Goal: Information Seeking & Learning: Learn about a topic

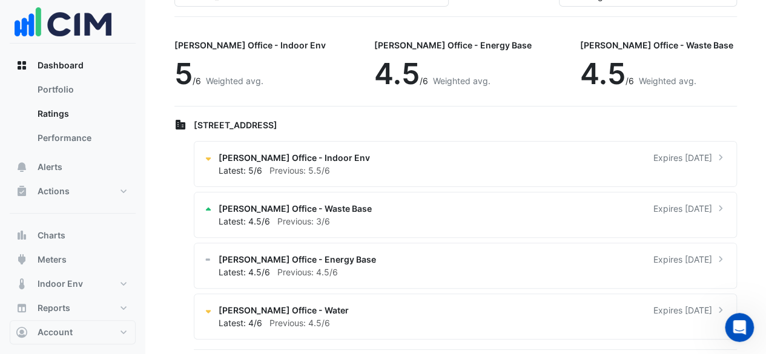
click at [61, 130] on link "Performance" at bounding box center [82, 138] width 108 height 24
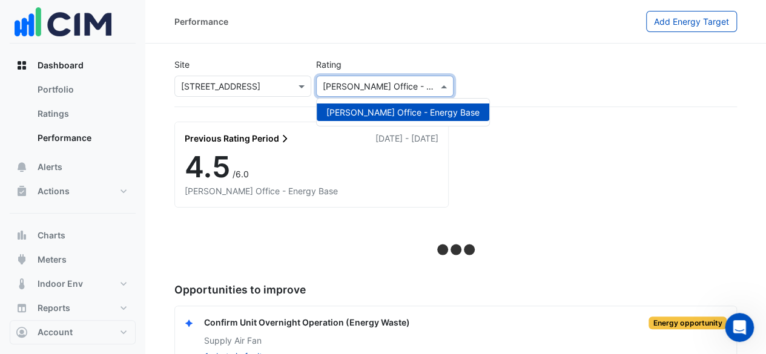
click at [373, 88] on input "text" at bounding box center [372, 87] width 99 height 13
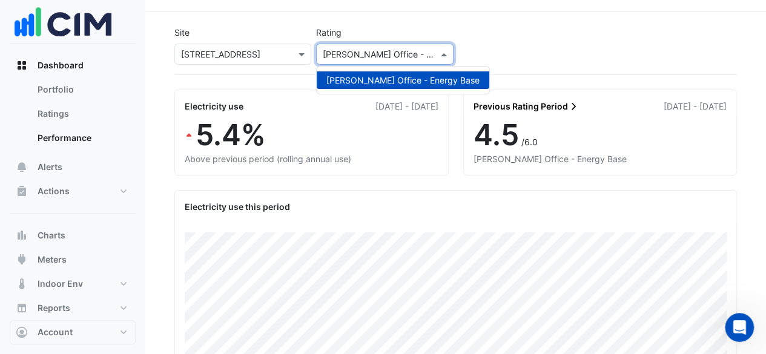
scroll to position [320, 0]
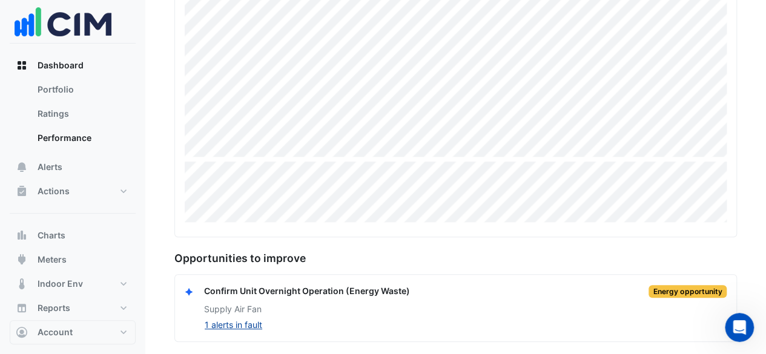
click at [231, 320] on button "1 alerts in fault" at bounding box center [233, 325] width 59 height 14
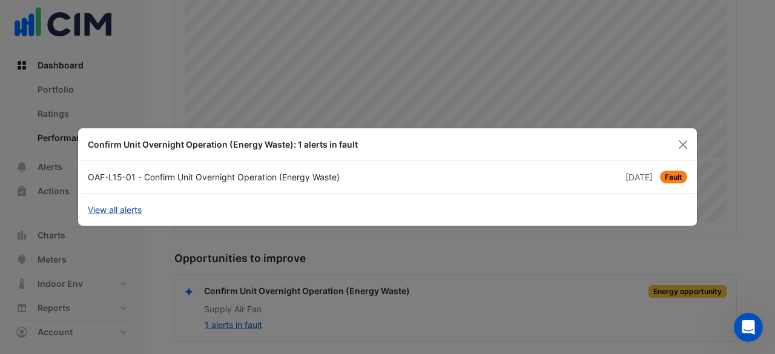
click at [124, 206] on link "View all alerts" at bounding box center [115, 209] width 54 height 13
click at [681, 143] on button "Close" at bounding box center [683, 145] width 18 height 18
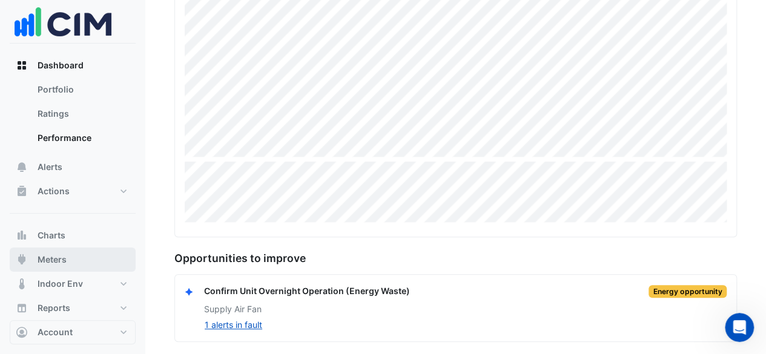
click at [78, 257] on button "Meters" at bounding box center [73, 260] width 126 height 24
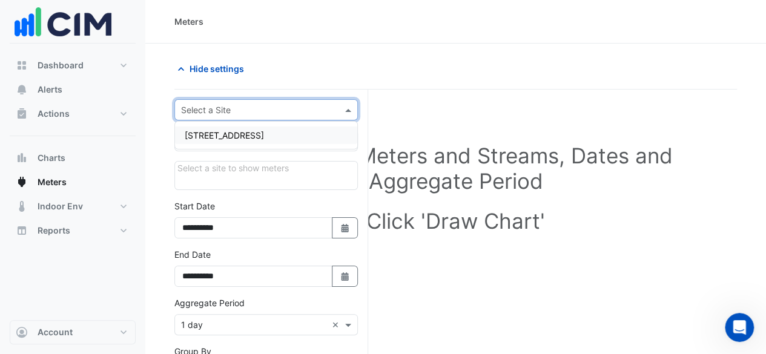
click at [291, 109] on input "text" at bounding box center [254, 110] width 146 height 13
click at [292, 130] on div "[STREET_ADDRESS]" at bounding box center [266, 136] width 182 height 18
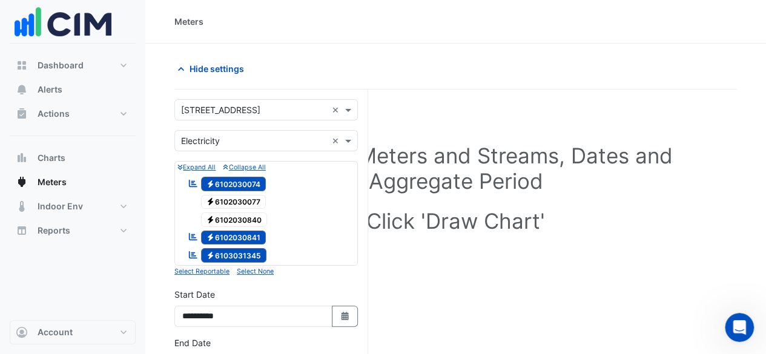
click at [194, 182] on icon at bounding box center [193, 183] width 8 height 7
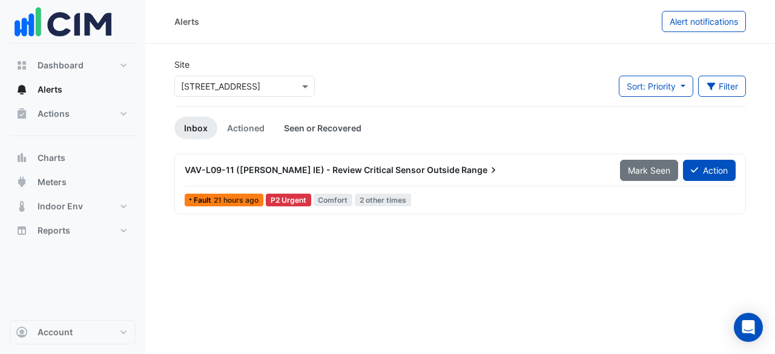
click at [327, 125] on link "Seen or Recovered" at bounding box center [322, 128] width 97 height 22
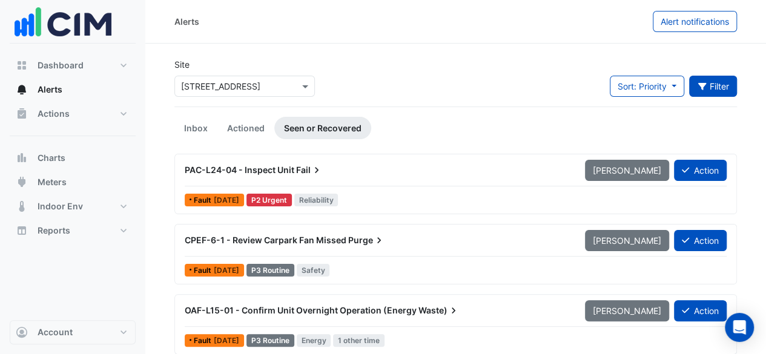
click at [734, 83] on button "Filter" at bounding box center [713, 86] width 48 height 21
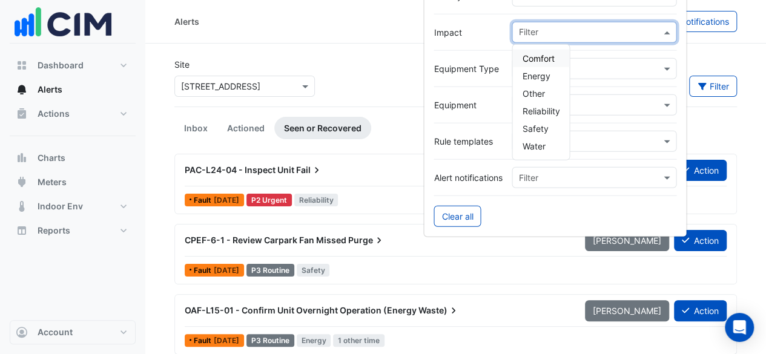
click at [613, 31] on input "text" at bounding box center [589, 33] width 142 height 13
click at [549, 81] on div "Energy" at bounding box center [540, 76] width 57 height 18
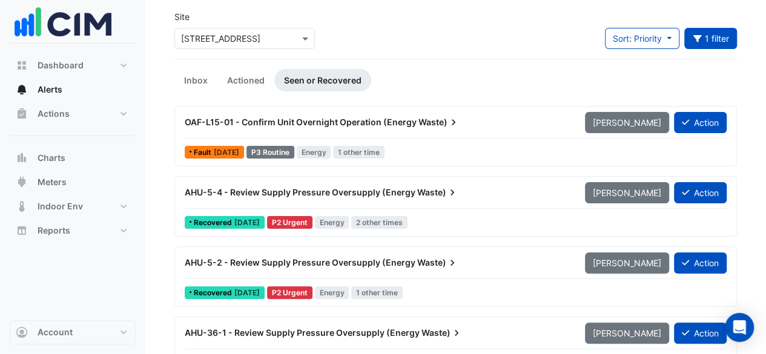
scroll to position [36, 0]
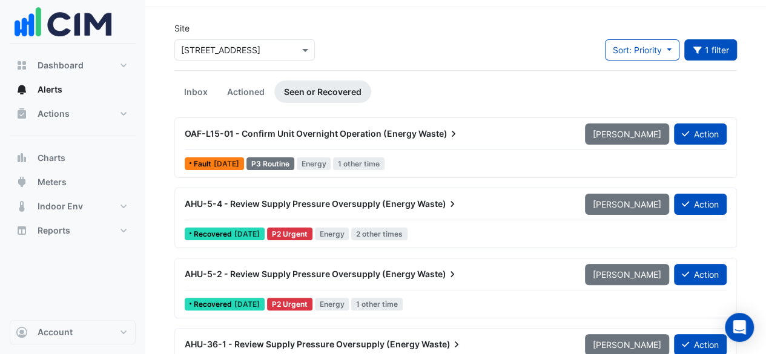
click at [447, 196] on div "AHU-5-4 - Review Supply Pressure Oversupply (Energy Waste)" at bounding box center [377, 204] width 400 height 22
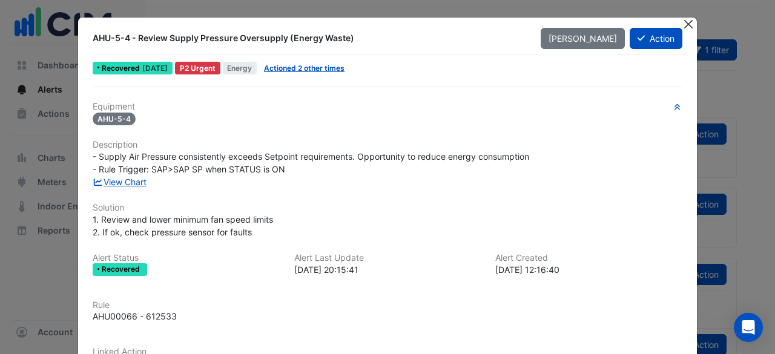
click at [682, 25] on button "Close" at bounding box center [688, 24] width 13 height 13
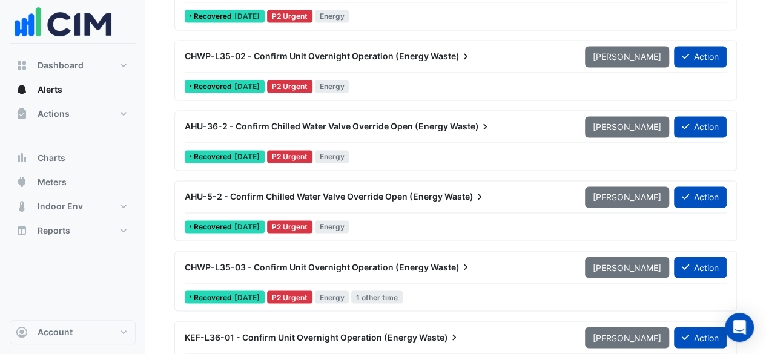
scroll to position [884, 0]
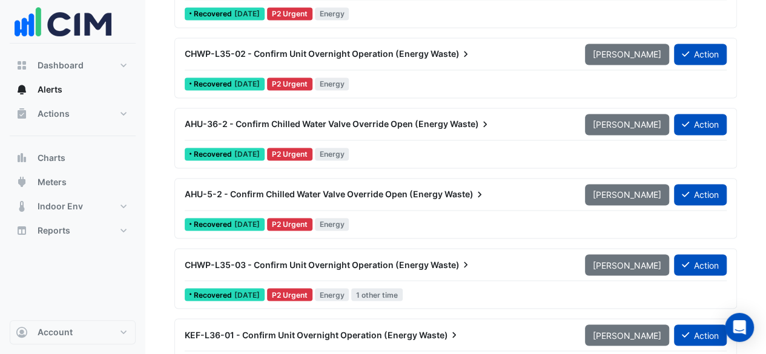
click at [468, 194] on span "Waste)" at bounding box center [464, 194] width 41 height 12
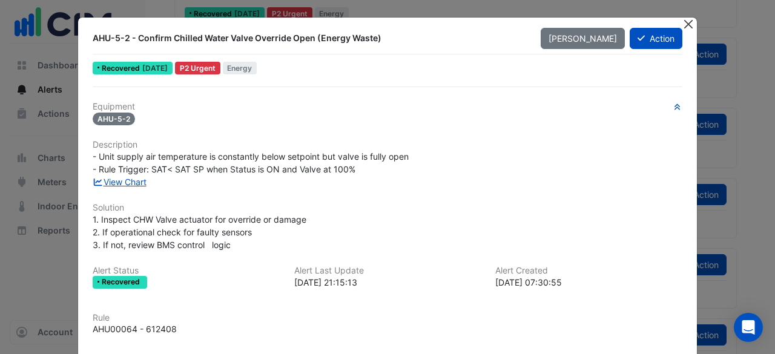
click at [687, 26] on button "Close" at bounding box center [688, 24] width 13 height 13
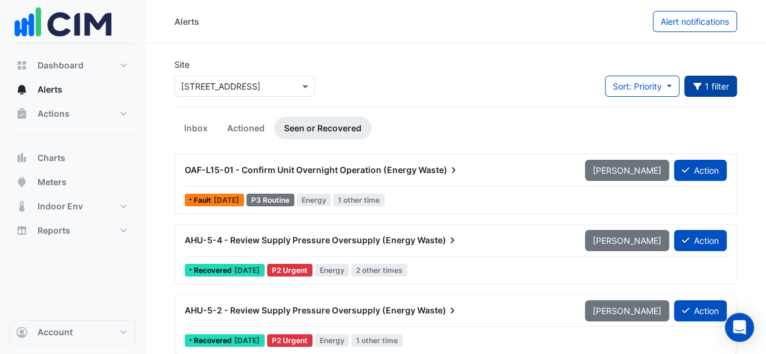
click at [704, 84] on button "1 filter" at bounding box center [710, 86] width 53 height 21
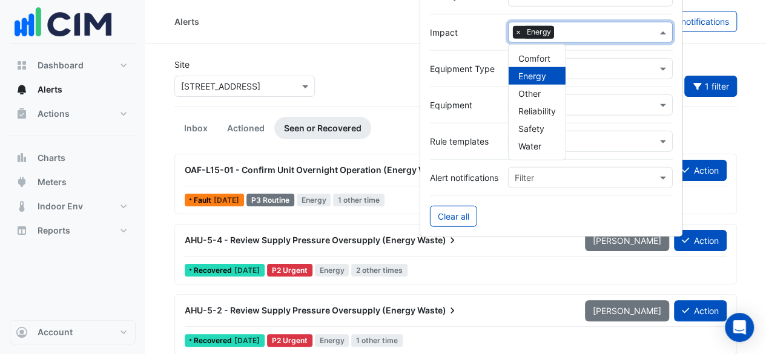
click at [670, 32] on span at bounding box center [664, 32] width 15 height 13
click at [536, 88] on span "Other" at bounding box center [529, 93] width 22 height 10
click at [517, 31] on span "×" at bounding box center [518, 32] width 11 height 12
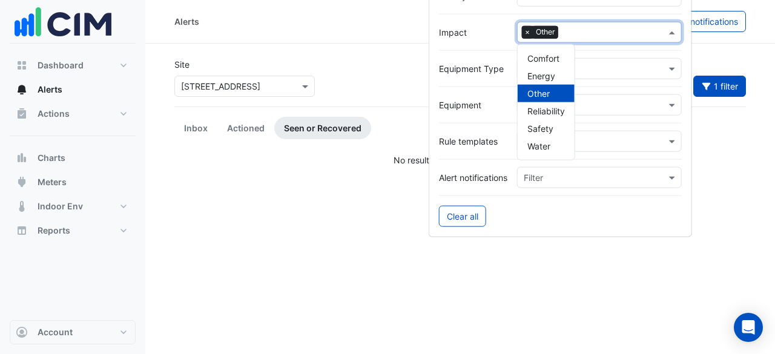
click at [528, 32] on span "×" at bounding box center [527, 32] width 11 height 12
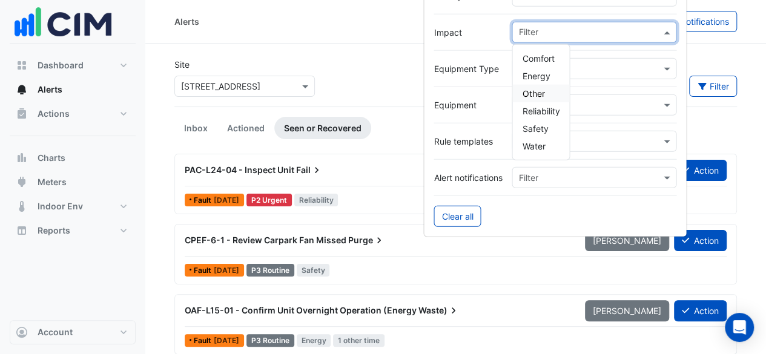
click at [378, 232] on div "CPEF-6-1 - Review Carpark Fan Missed Purge" at bounding box center [377, 240] width 400 height 22
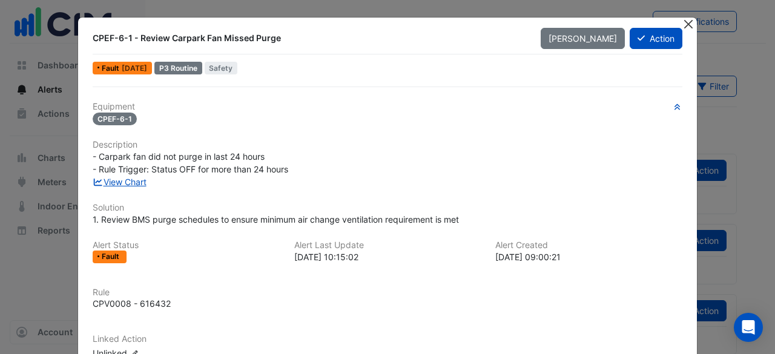
click at [688, 21] on button "Close" at bounding box center [688, 24] width 13 height 13
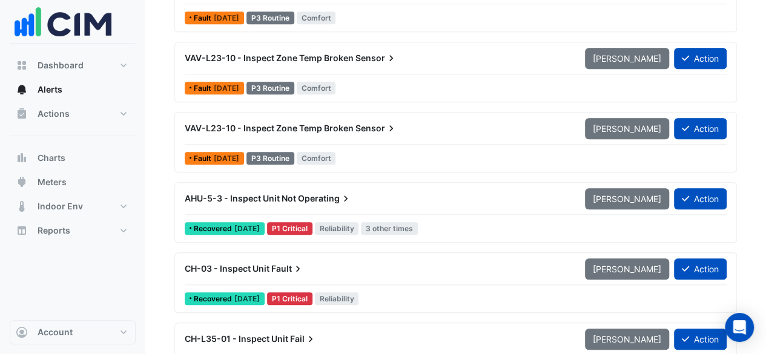
scroll to position [395, 0]
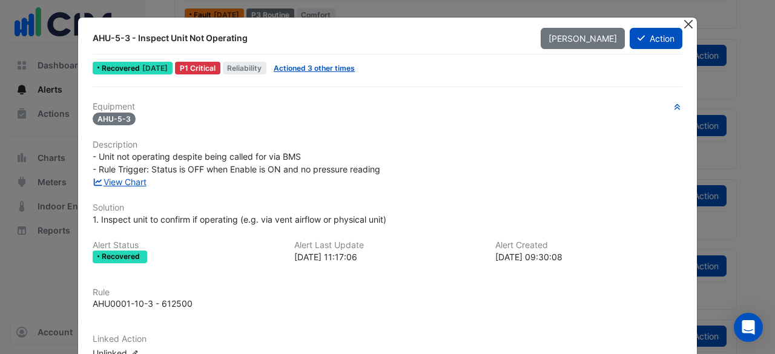
click at [687, 21] on button "Close" at bounding box center [688, 24] width 13 height 13
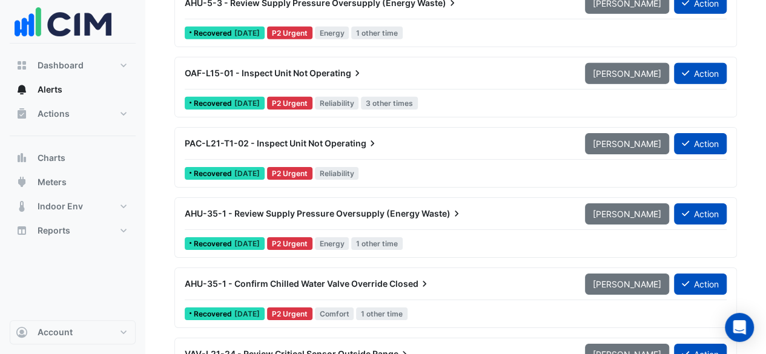
scroll to position [1924, 0]
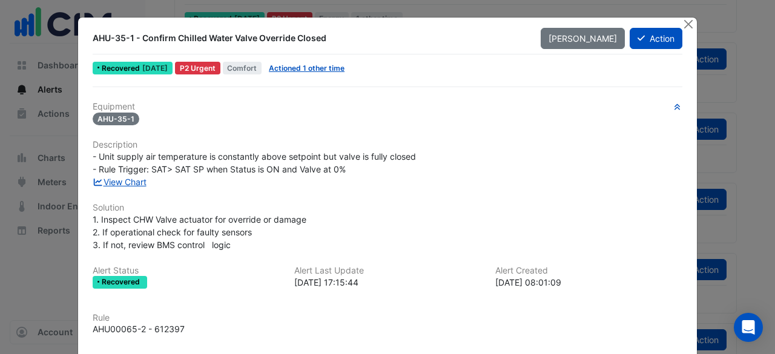
click at [758, 157] on ngb-modal-window "AHU-35-1 - Confirm Chilled Water Valve Override Closed Mark Unseen Action Recov…" at bounding box center [387, 177] width 775 height 354
click at [687, 29] on button "Close" at bounding box center [688, 24] width 13 height 13
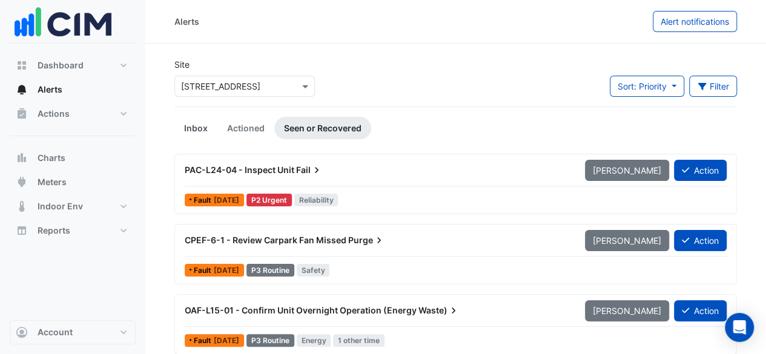
click at [211, 123] on link "Inbox" at bounding box center [195, 128] width 43 height 22
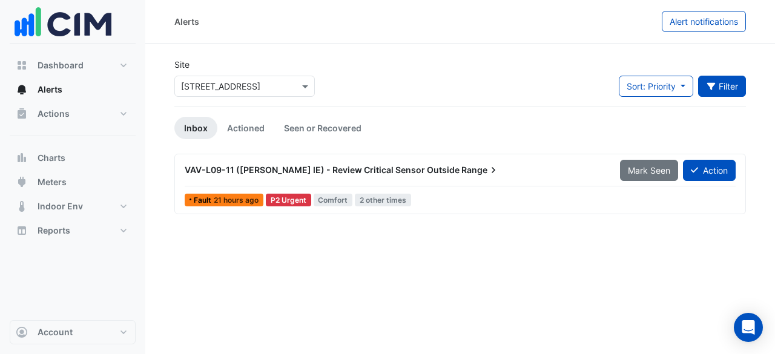
click at [716, 77] on button "Filter" at bounding box center [722, 86] width 48 height 21
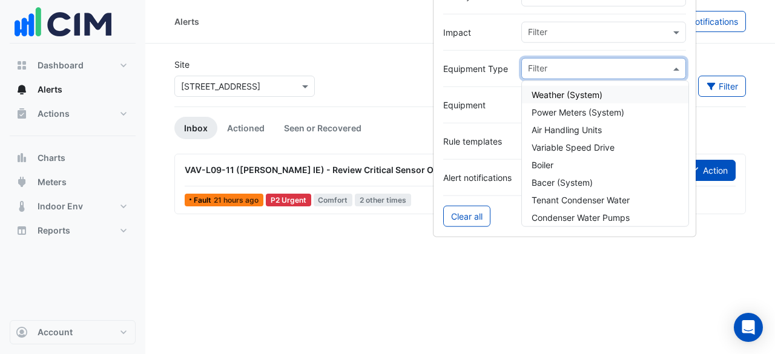
click at [619, 64] on input "text" at bounding box center [599, 70] width 142 height 13
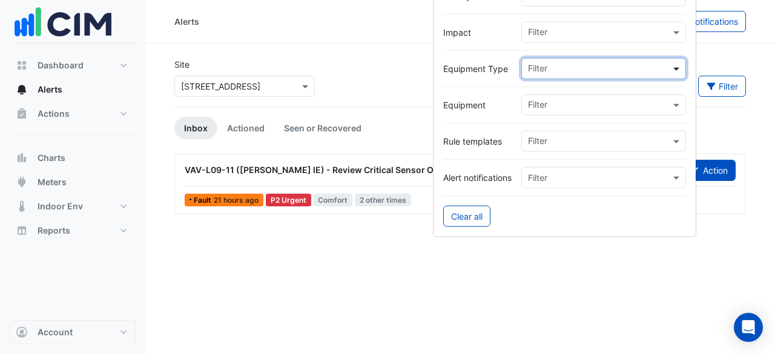
click at [675, 66] on span at bounding box center [677, 68] width 15 height 13
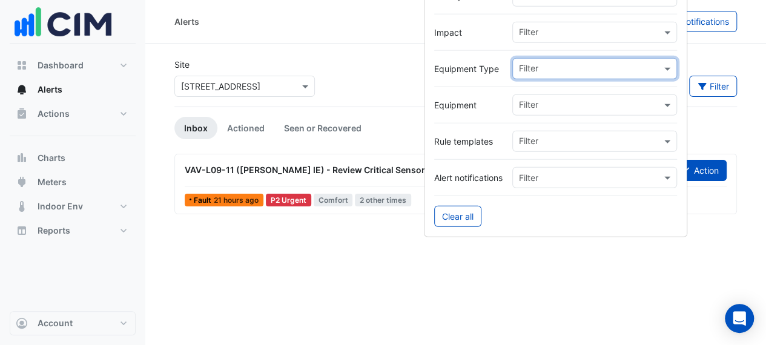
click at [645, 143] on input "text" at bounding box center [590, 142] width 142 height 13
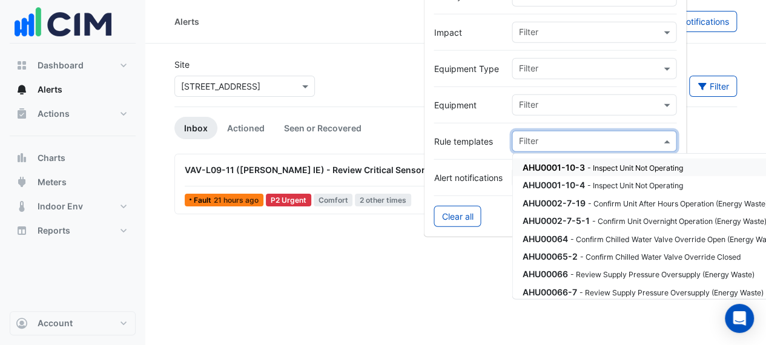
click at [645, 143] on input "text" at bounding box center [589, 142] width 142 height 13
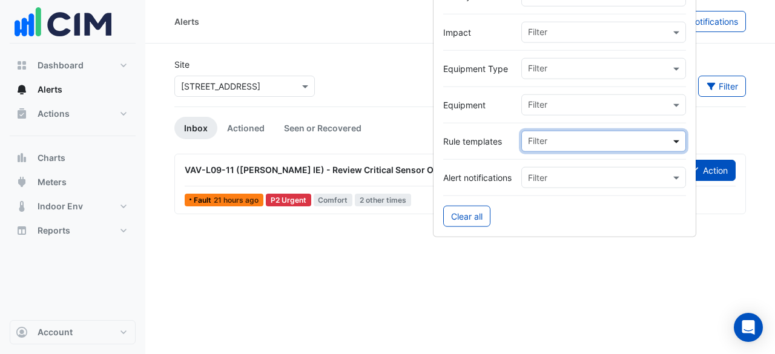
click at [666, 135] on div "Filter" at bounding box center [603, 141] width 165 height 21
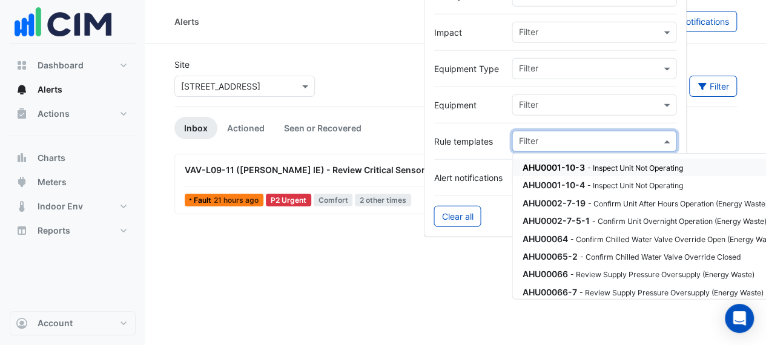
click at [666, 135] on div "Filter" at bounding box center [594, 141] width 165 height 21
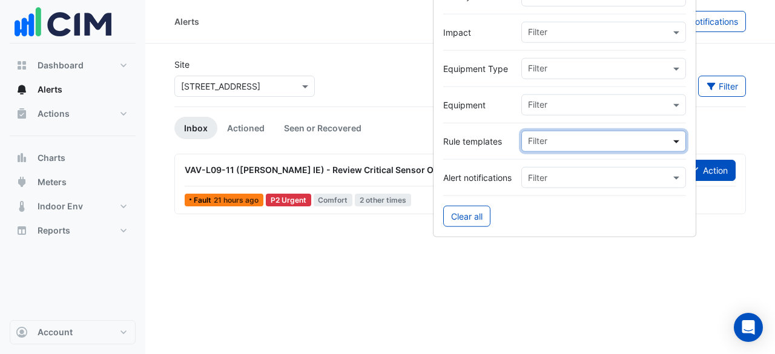
click at [666, 135] on div "Filter" at bounding box center [603, 141] width 165 height 21
click at [670, 109] on input "text" at bounding box center [599, 106] width 142 height 13
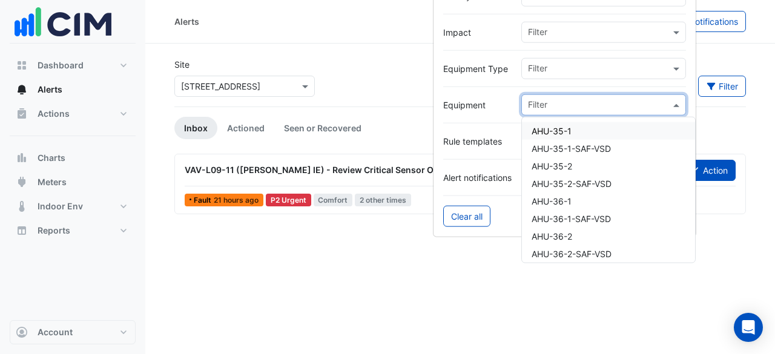
click at [670, 100] on input "text" at bounding box center [599, 106] width 142 height 13
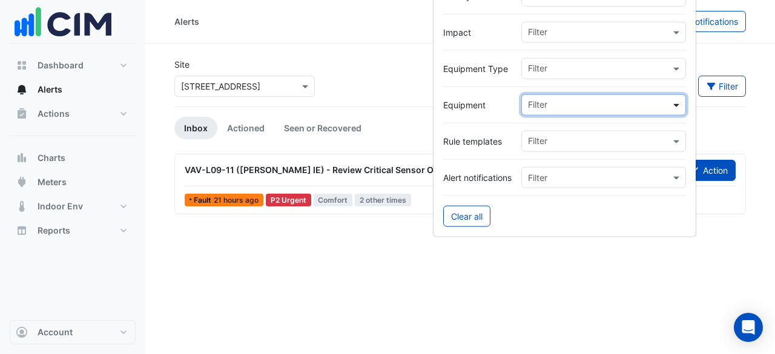
click at [679, 106] on span at bounding box center [677, 105] width 15 height 13
click at [719, 53] on section "Site Select a Site × 8 Exhibition Street Sort: Priority Priority Updated Filter…" at bounding box center [460, 129] width 630 height 170
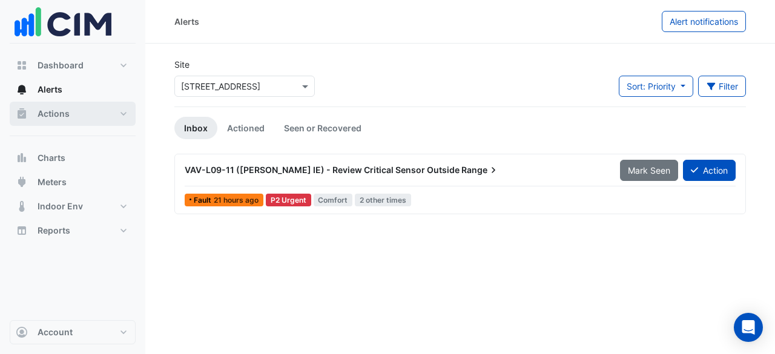
click at [82, 112] on button "Actions" at bounding box center [73, 114] width 126 height 24
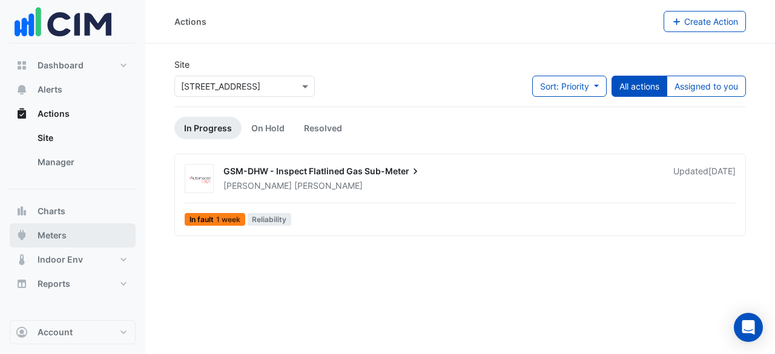
click at [65, 233] on span "Meters" at bounding box center [52, 235] width 29 height 12
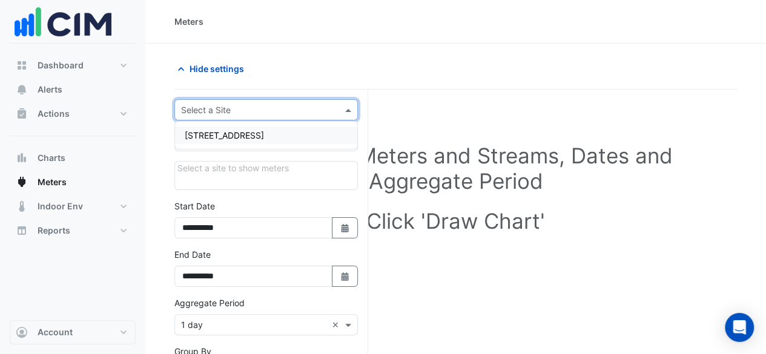
click at [248, 119] on div "Select a Site" at bounding box center [265, 109] width 183 height 21
click at [249, 133] on span "[STREET_ADDRESS]" at bounding box center [224, 135] width 79 height 10
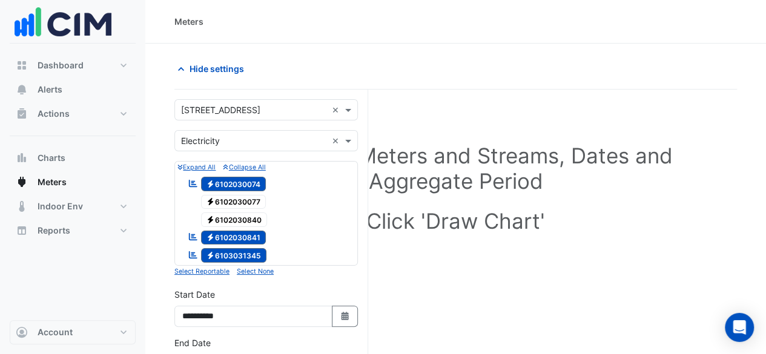
click at [478, 204] on div "Select Site, Meters and Streams, Dates and Aggregate Period Click 'Draw Chart'" at bounding box center [455, 190] width 562 height 173
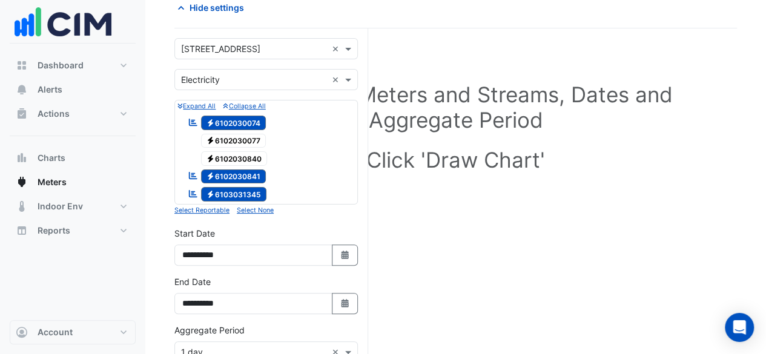
scroll to position [21, 0]
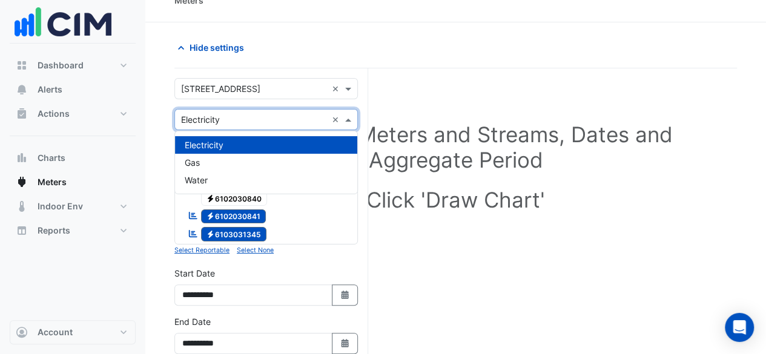
click at [350, 117] on span at bounding box center [349, 119] width 15 height 13
click at [317, 159] on div "Gas" at bounding box center [266, 163] width 182 height 18
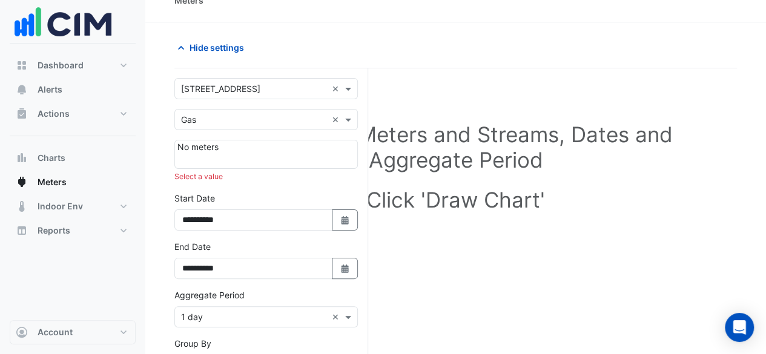
click at [237, 148] on div "No meters" at bounding box center [265, 154] width 183 height 29
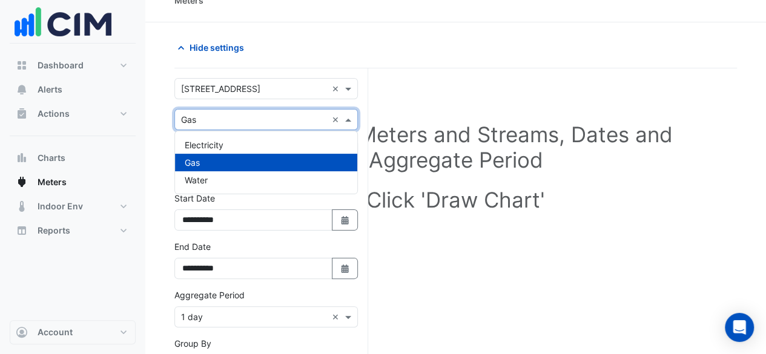
click at [346, 125] on span at bounding box center [349, 119] width 15 height 13
click at [294, 143] on div "Electricity" at bounding box center [266, 145] width 182 height 18
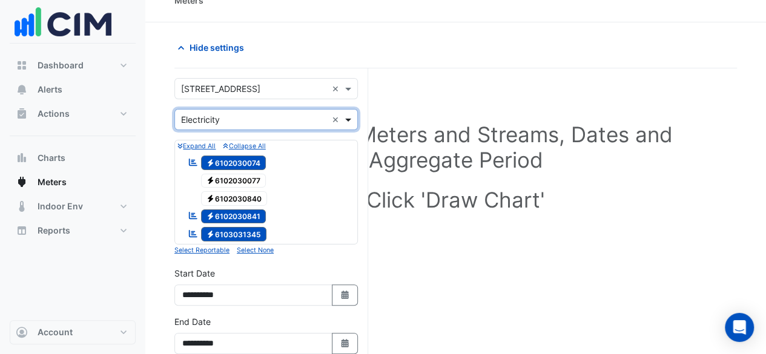
click at [354, 120] on span at bounding box center [349, 119] width 15 height 13
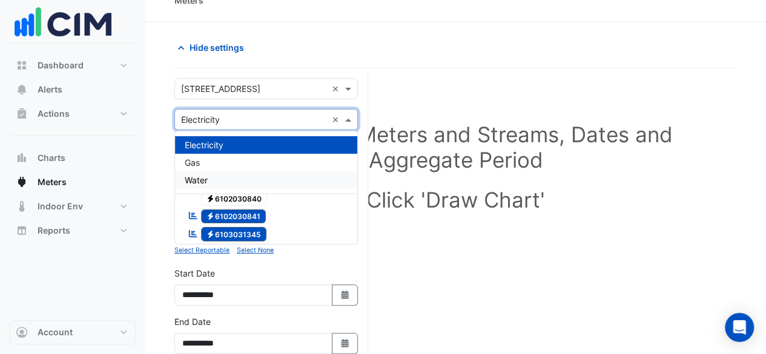
click at [306, 183] on div "Water" at bounding box center [266, 180] width 182 height 18
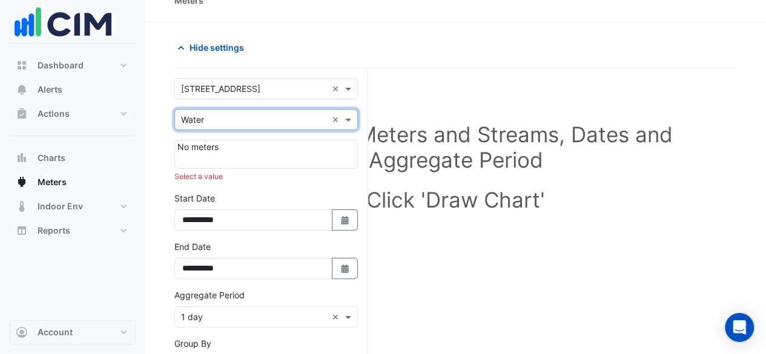
click at [351, 125] on div "Utility Type × Water ×" at bounding box center [265, 119] width 183 height 21
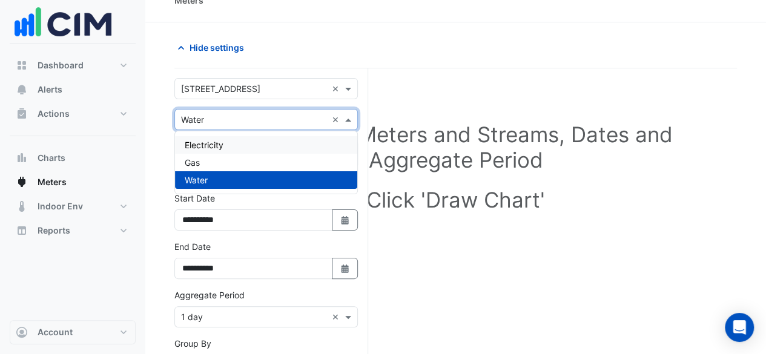
click at [320, 143] on div "Electricity" at bounding box center [266, 145] width 182 height 18
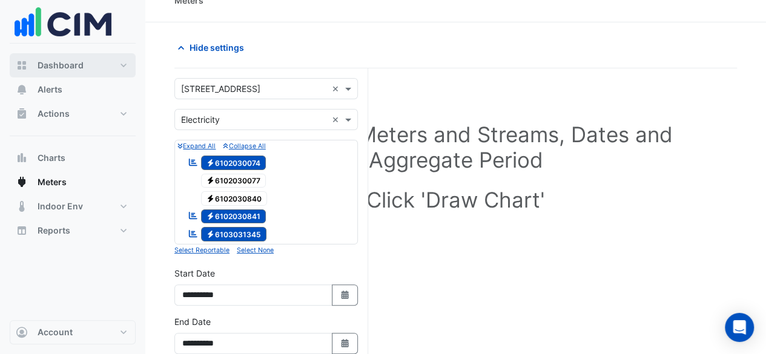
click at [105, 70] on button "Dashboard" at bounding box center [73, 65] width 126 height 24
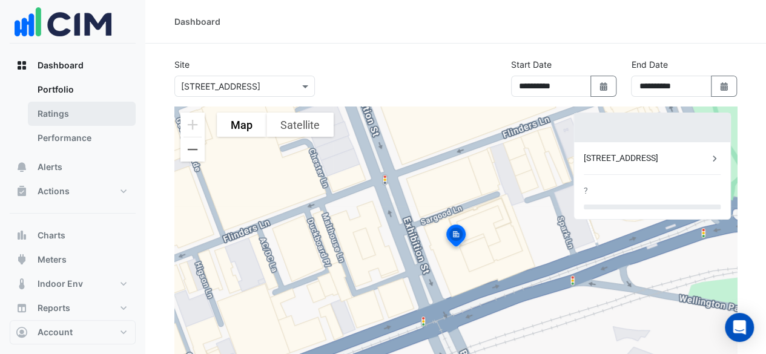
click at [69, 122] on link "Ratings" at bounding box center [82, 114] width 108 height 24
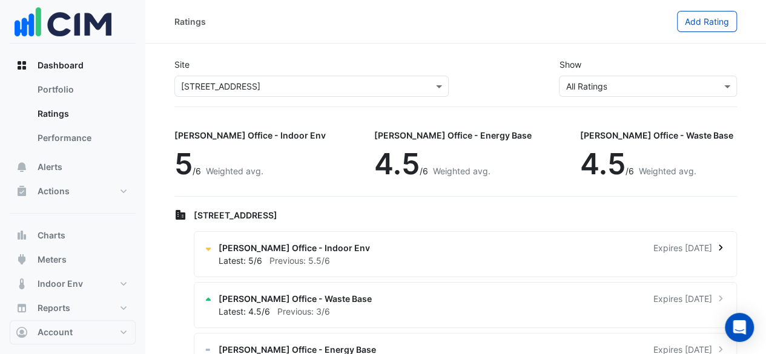
click at [329, 255] on div "Latest: 5/6 Previous: 5.5/6" at bounding box center [473, 260] width 508 height 13
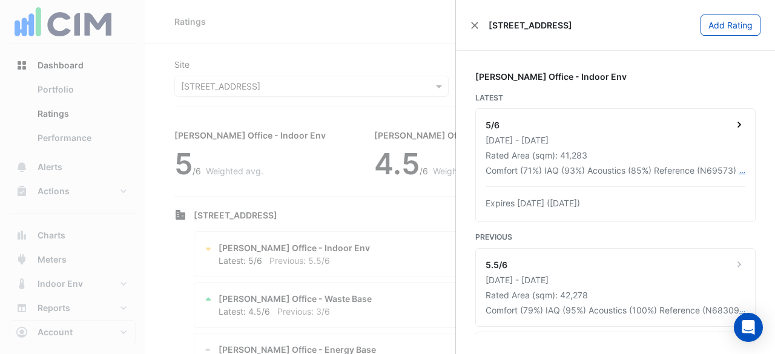
click at [740, 123] on icon at bounding box center [739, 125] width 4 height 6
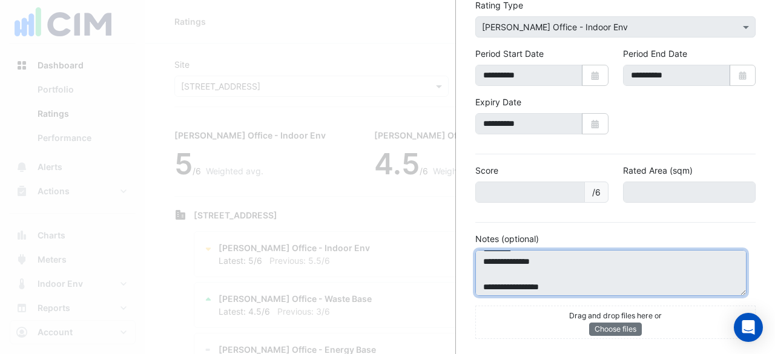
scroll to position [38, 0]
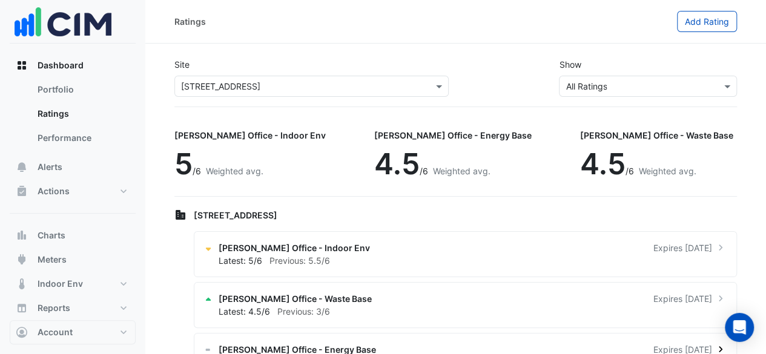
click at [393, 346] on div "NABERS Office - Energy Base Expires in 2 months" at bounding box center [473, 349] width 508 height 13
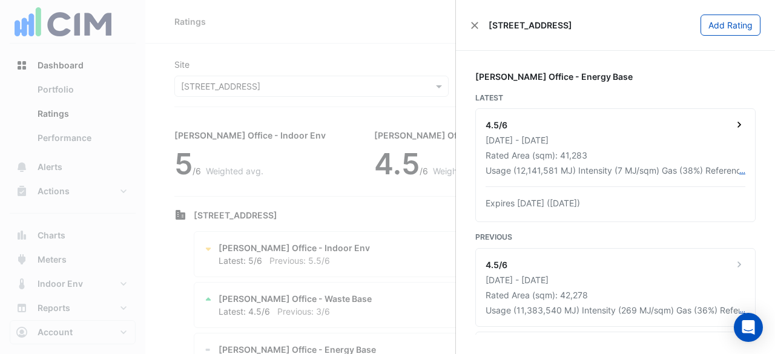
click at [741, 134] on div "01 Oct 2023 - 30 Sep 2024" at bounding box center [616, 140] width 260 height 13
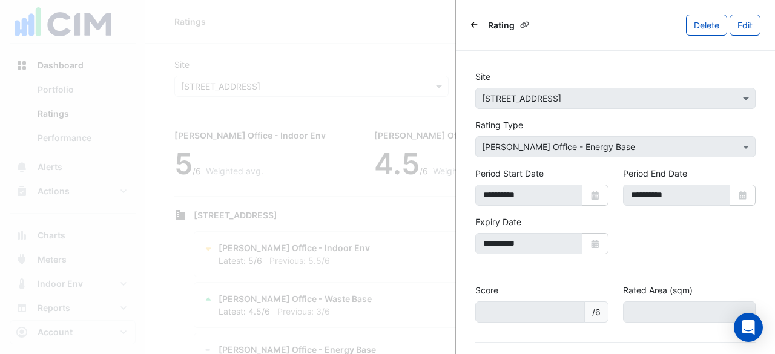
click at [477, 27] on icon "Back" at bounding box center [474, 24] width 7 height 7
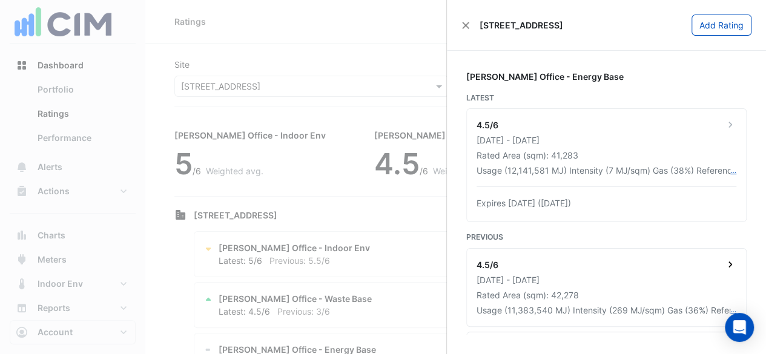
click at [599, 275] on div "01 Dec 2022 - 30 Nov 2023" at bounding box center [607, 280] width 260 height 13
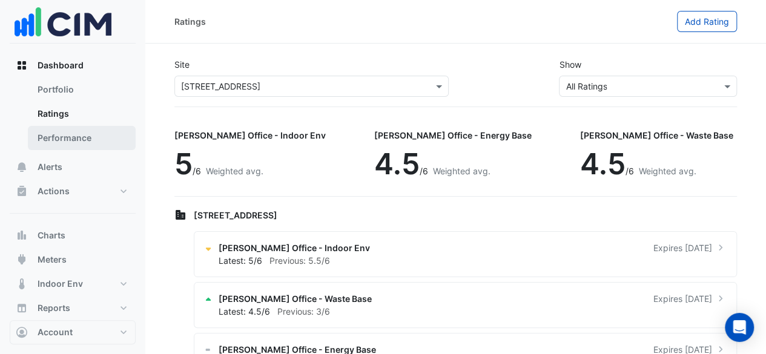
click at [64, 137] on link "Performance" at bounding box center [82, 138] width 108 height 24
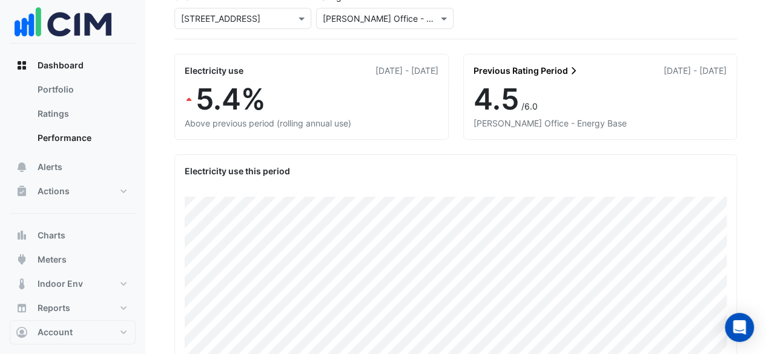
scroll to position [68, 0]
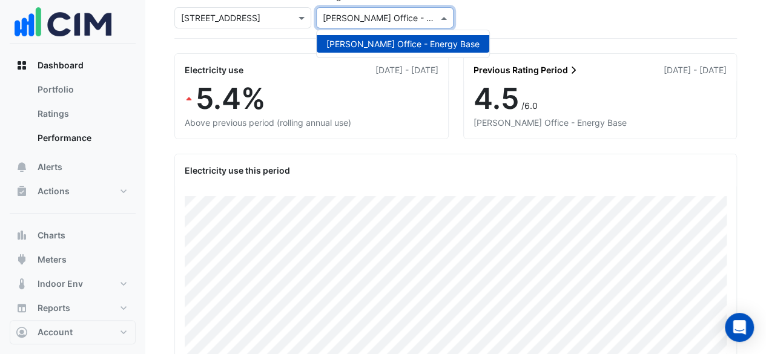
click at [443, 23] on span at bounding box center [445, 18] width 15 height 13
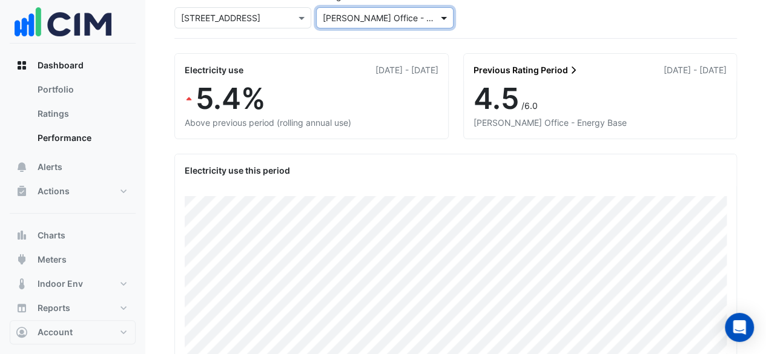
click at [443, 23] on span at bounding box center [445, 18] width 15 height 13
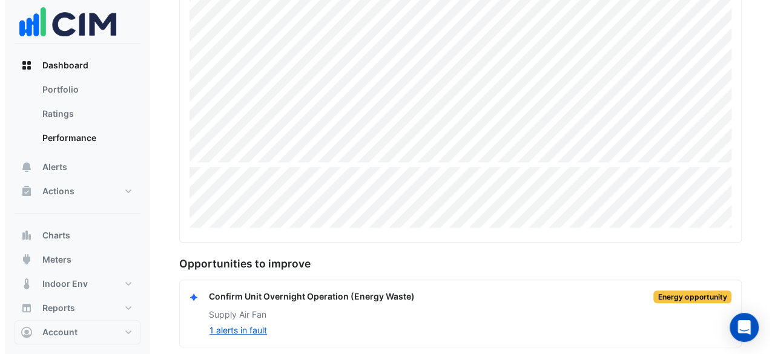
scroll to position [320, 0]
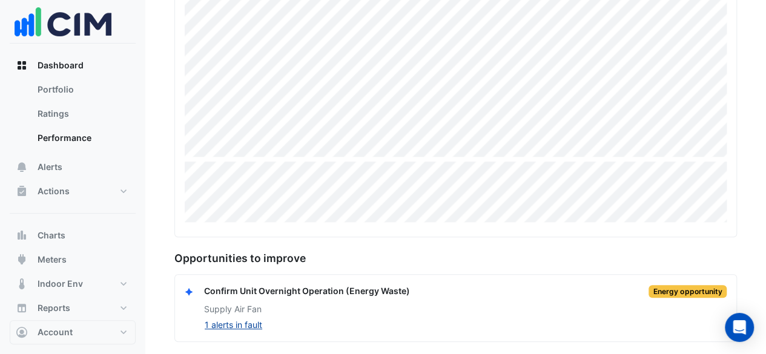
click at [243, 318] on button "1 alerts in fault" at bounding box center [233, 325] width 59 height 14
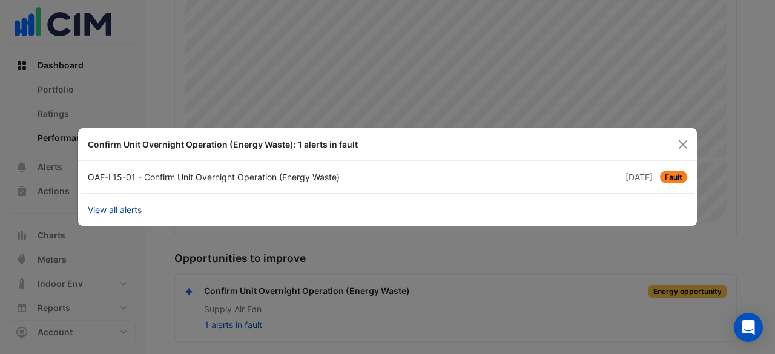
click at [107, 203] on link "View all alerts" at bounding box center [115, 209] width 54 height 13
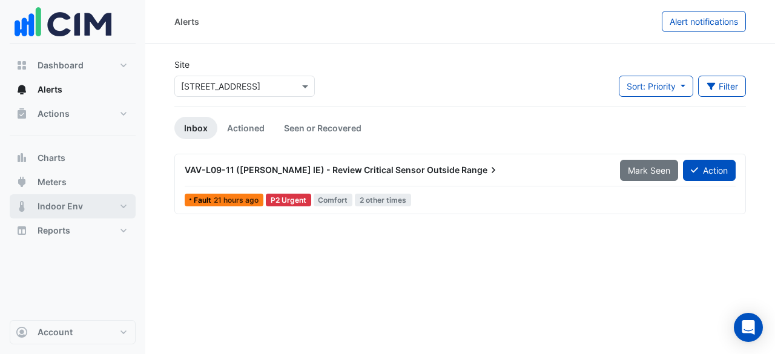
click at [125, 214] on button "Indoor Env" at bounding box center [73, 206] width 126 height 24
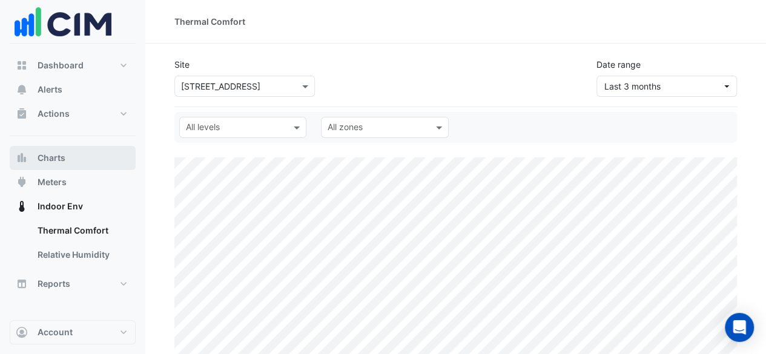
click at [74, 160] on button "Charts" at bounding box center [73, 158] width 126 height 24
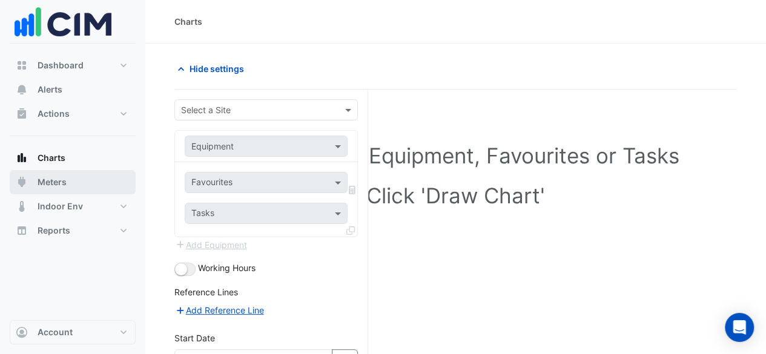
click at [76, 176] on button "Meters" at bounding box center [73, 182] width 126 height 24
